Goal: Task Accomplishment & Management: Use online tool/utility

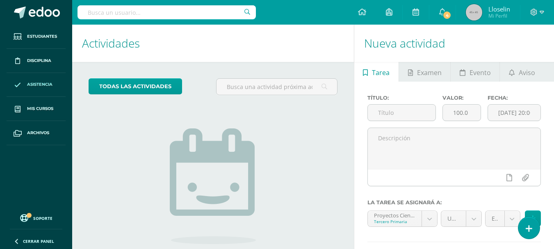
click at [33, 80] on link "Asistencia" at bounding box center [36, 85] width 59 height 24
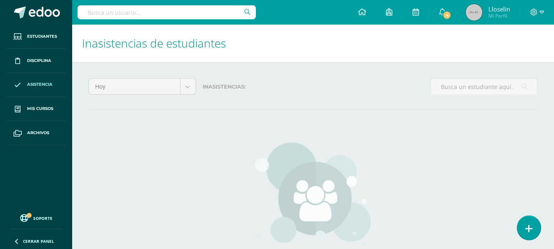
click at [525, 226] on icon at bounding box center [528, 228] width 7 height 9
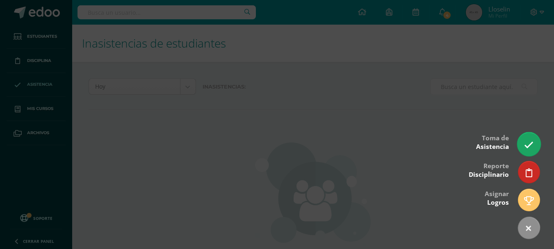
click at [529, 144] on icon at bounding box center [528, 144] width 9 height 9
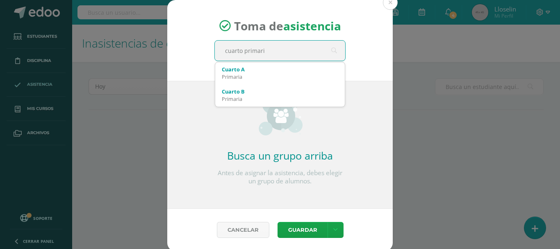
type input "cuarto primaria"
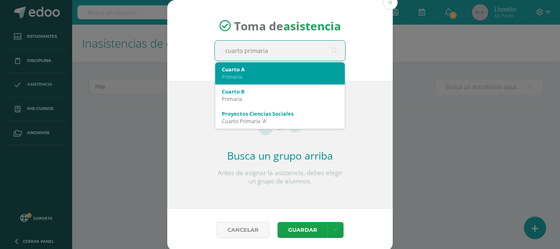
click at [231, 73] on div "Primaria" at bounding box center [280, 76] width 116 height 7
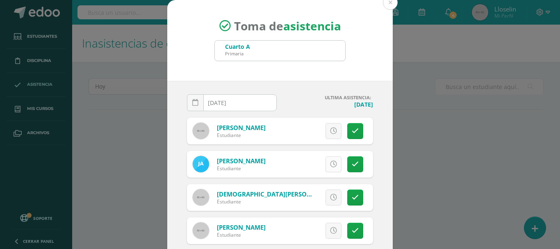
click at [330, 162] on icon at bounding box center [333, 164] width 7 height 7
click at [352, 164] on icon at bounding box center [355, 164] width 7 height 7
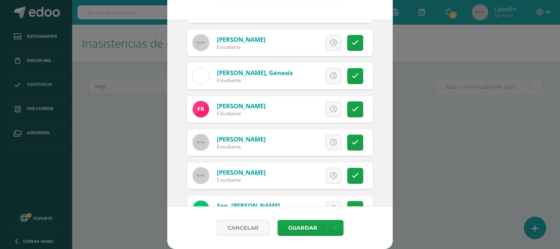
scroll to position [533, 0]
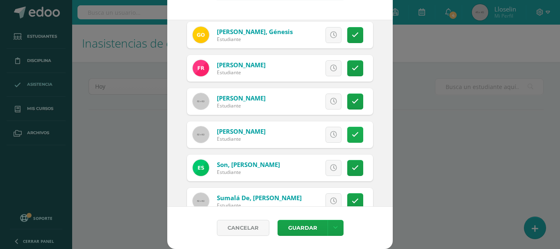
click at [352, 133] on icon at bounding box center [355, 134] width 7 height 7
click at [306, 228] on button "Guardar" at bounding box center [303, 228] width 50 height 16
